Goal: Task Accomplishment & Management: Use online tool/utility

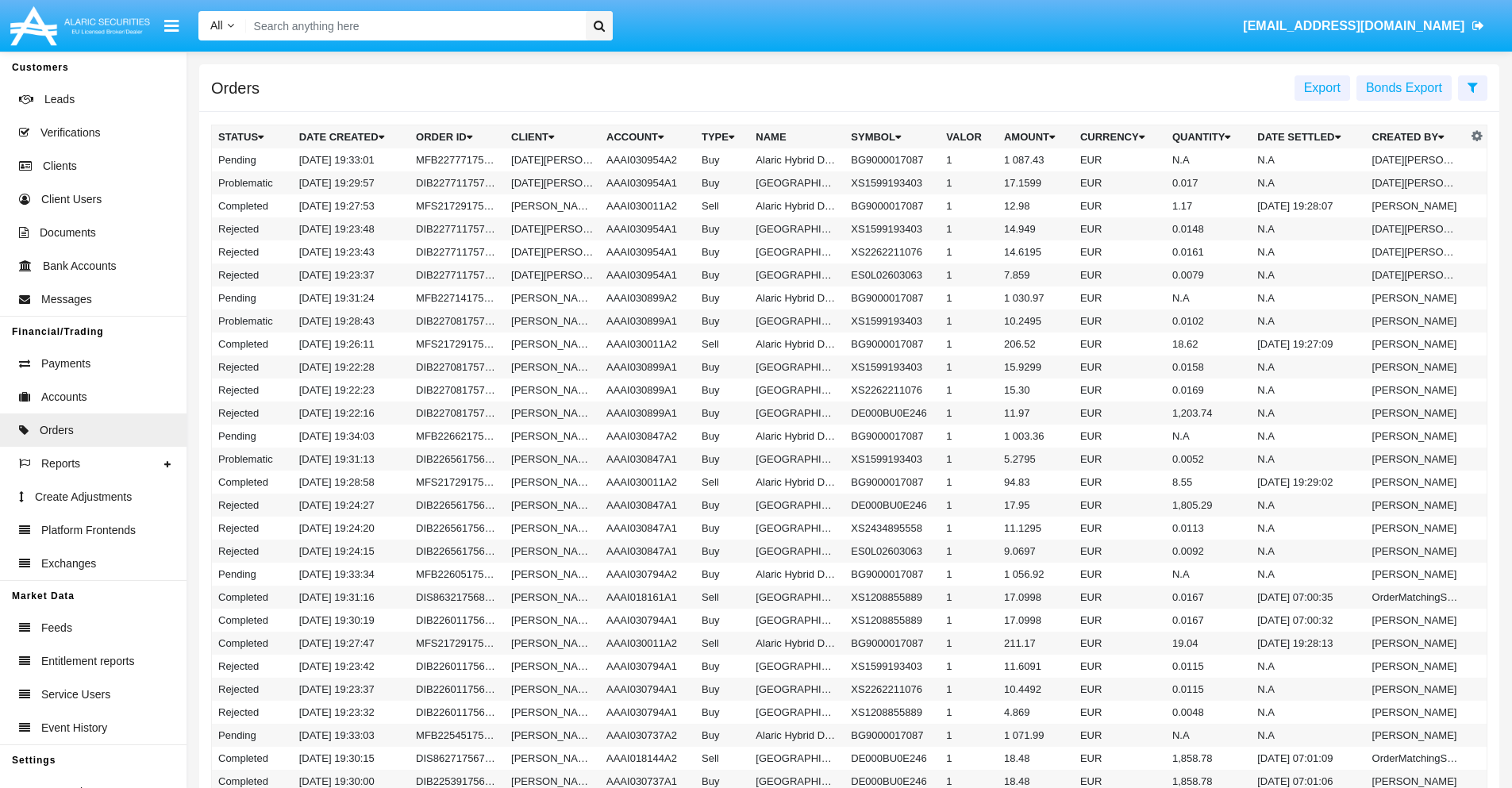
click at [1323, 87] on span "Export" at bounding box center [1323, 87] width 37 height 14
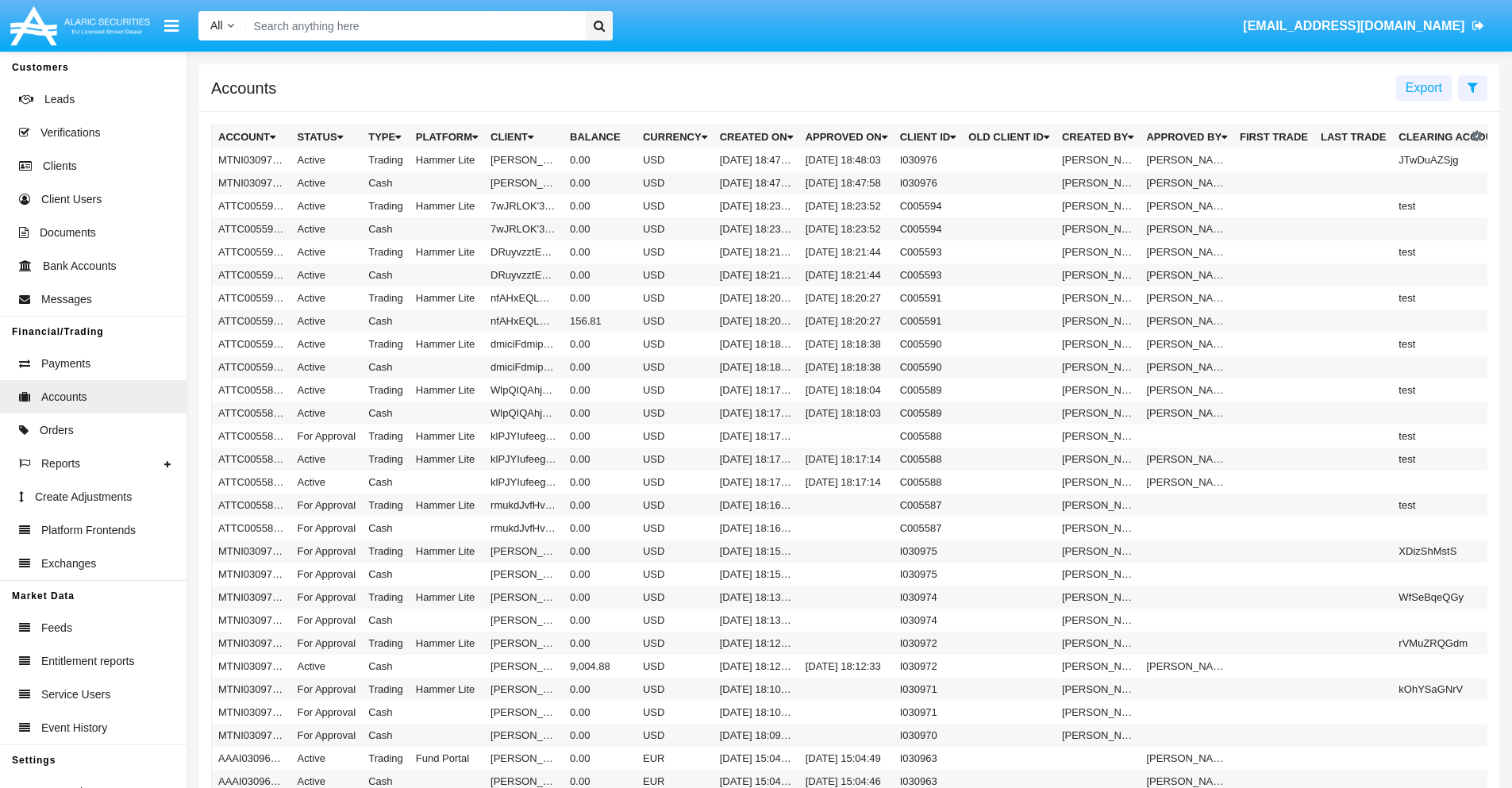
click at [1425, 87] on span "Export" at bounding box center [1425, 87] width 37 height 14
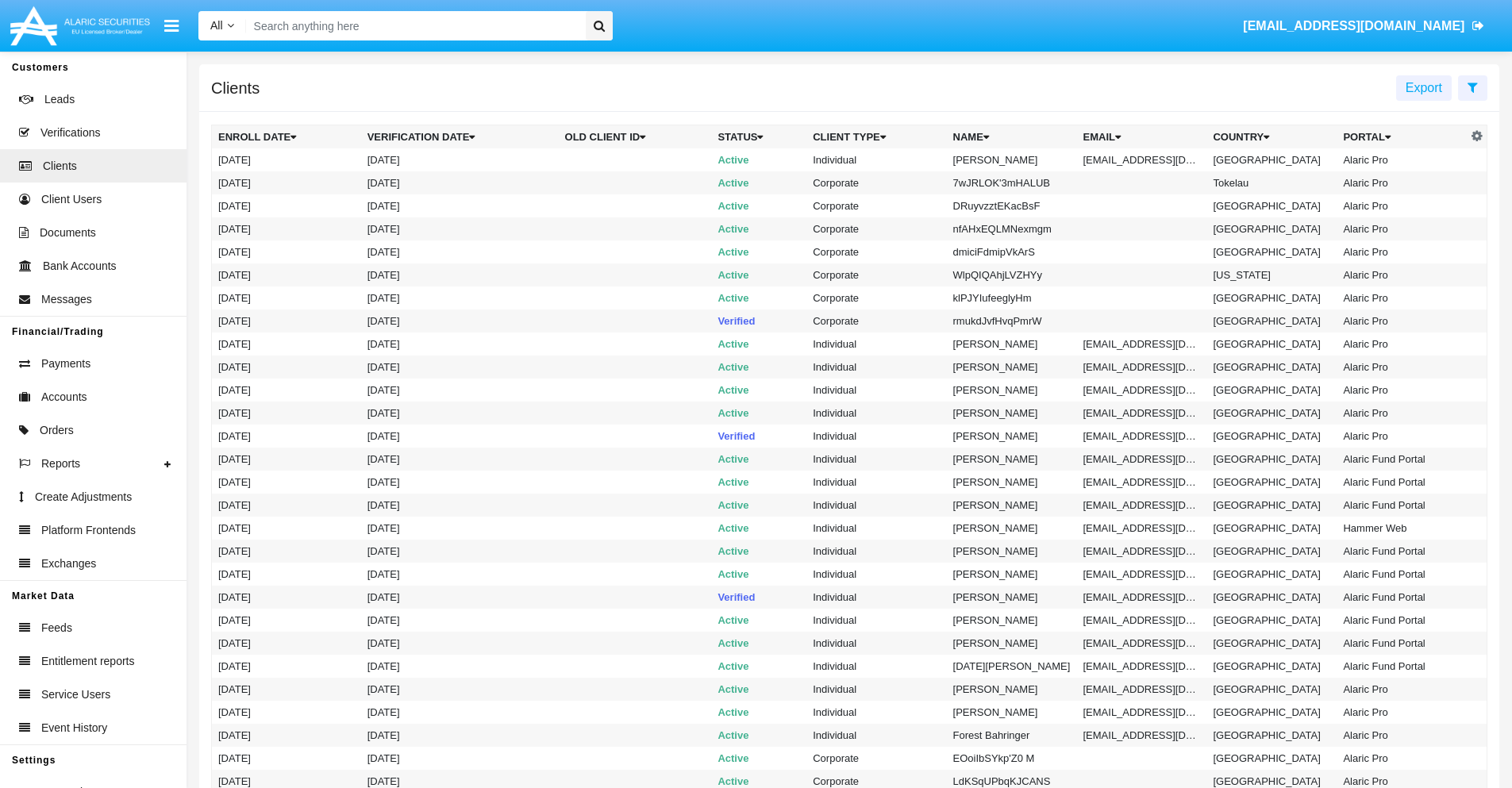
click at [1425, 87] on span "Export" at bounding box center [1425, 87] width 37 height 14
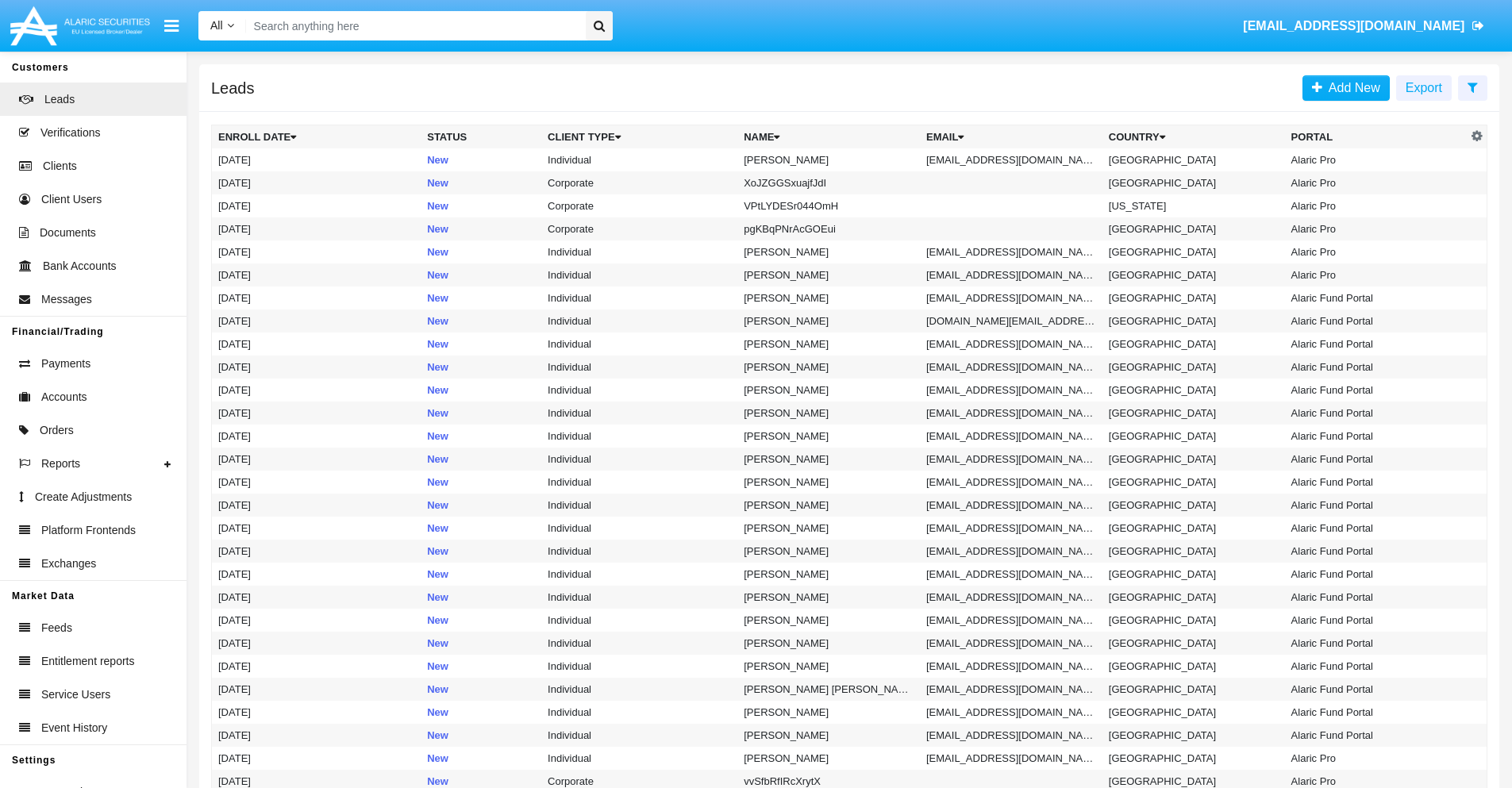
click at [1425, 87] on span "Export" at bounding box center [1425, 87] width 37 height 14
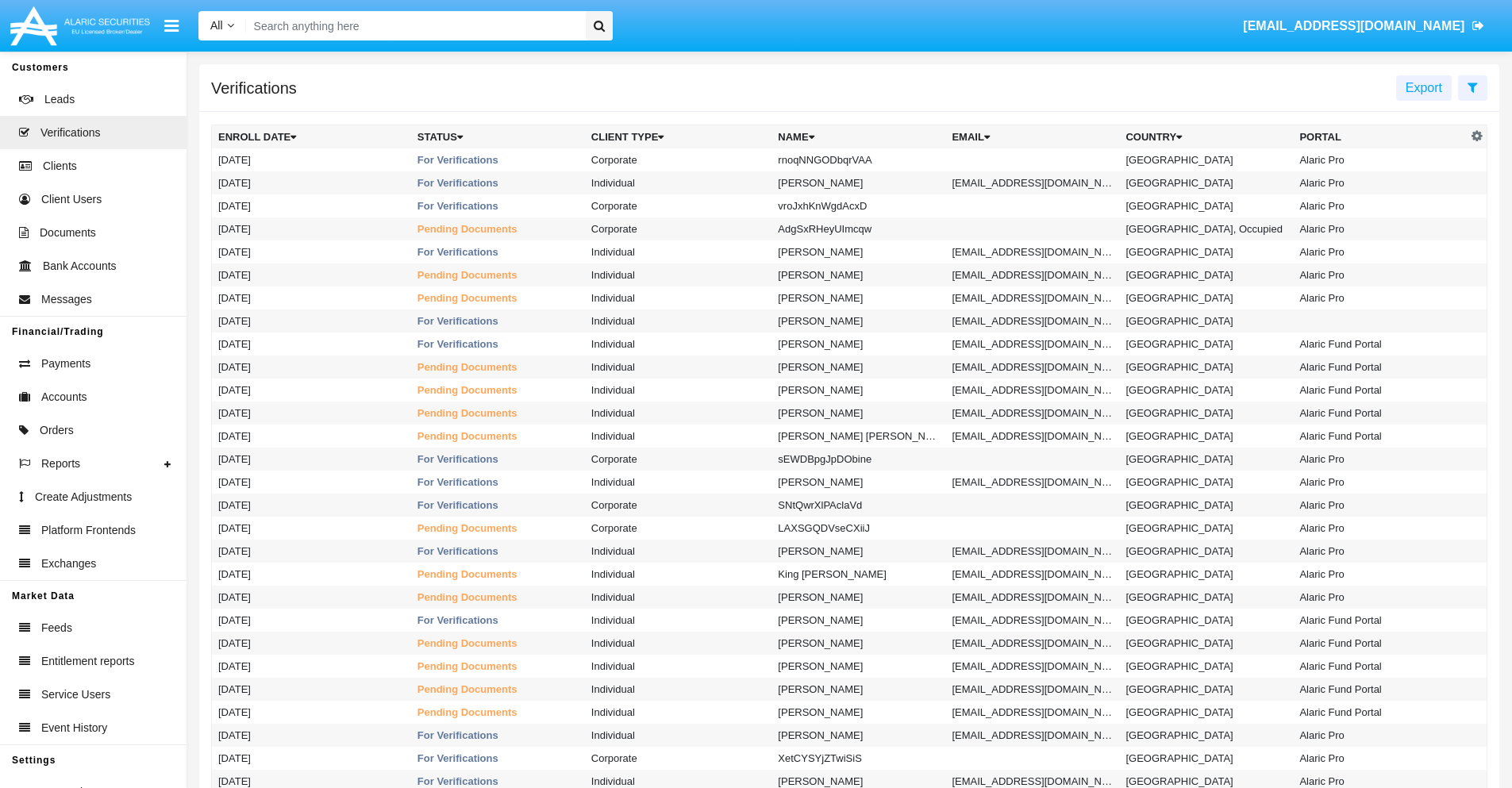
click at [1425, 87] on span "Export" at bounding box center [1425, 87] width 37 height 14
